Goal: Navigation & Orientation: Find specific page/section

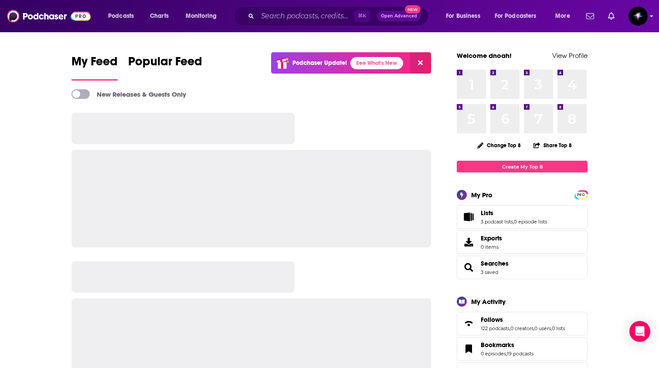
click at [636, 20] on img "Logged in as daniel90037" at bounding box center [637, 16] width 19 height 19
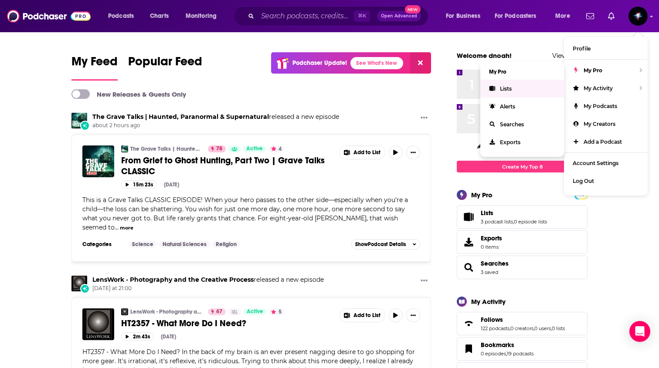
click at [520, 88] on link "Lists" at bounding box center [522, 89] width 84 height 18
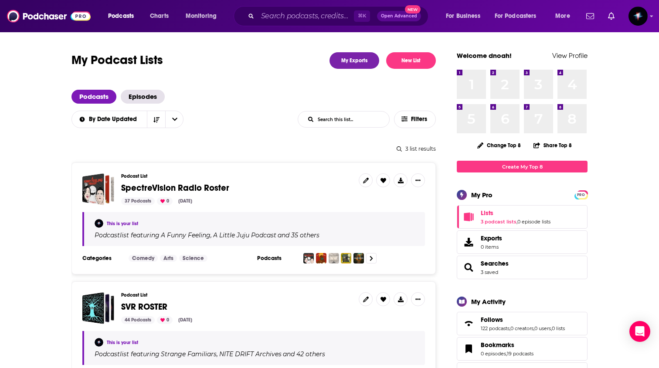
click at [184, 191] on span "SpectreVision Radio Roster" at bounding box center [175, 188] width 108 height 11
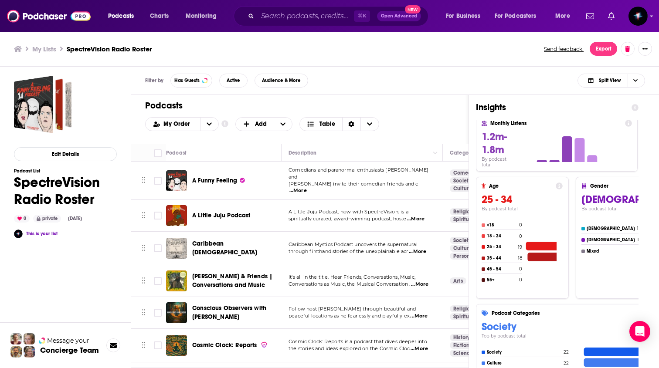
scroll to position [69, 0]
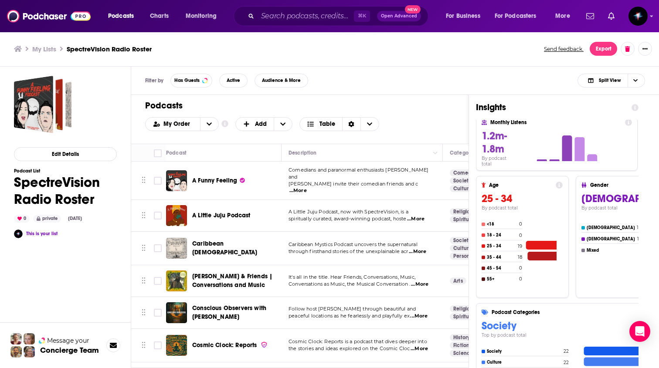
click at [655, 250] on icon at bounding box center [662, 256] width 15 height 29
click at [581, 230] on div "[DEMOGRAPHIC_DATA] 10" at bounding box center [611, 229] width 60 height 8
click at [590, 184] on h4 "Gender" at bounding box center [636, 185] width 92 height 6
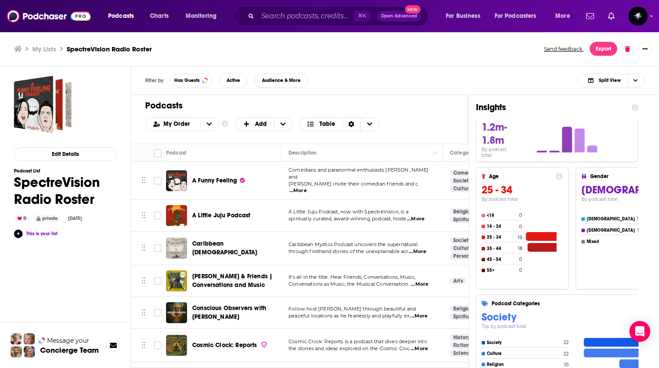
scroll to position [74, 0]
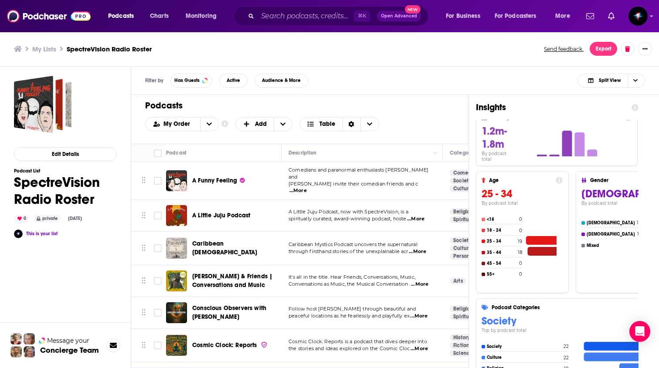
click at [617, 181] on h4 "Gender" at bounding box center [636, 180] width 92 height 6
